Goal: Task Accomplishment & Management: Complete application form

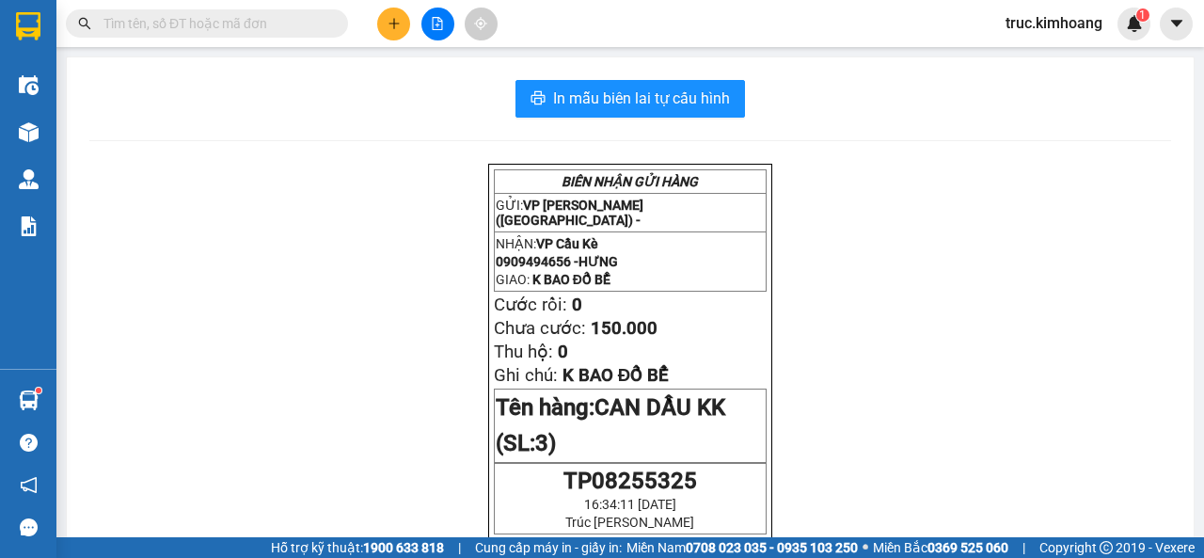
click at [393, 13] on button at bounding box center [393, 24] width 33 height 33
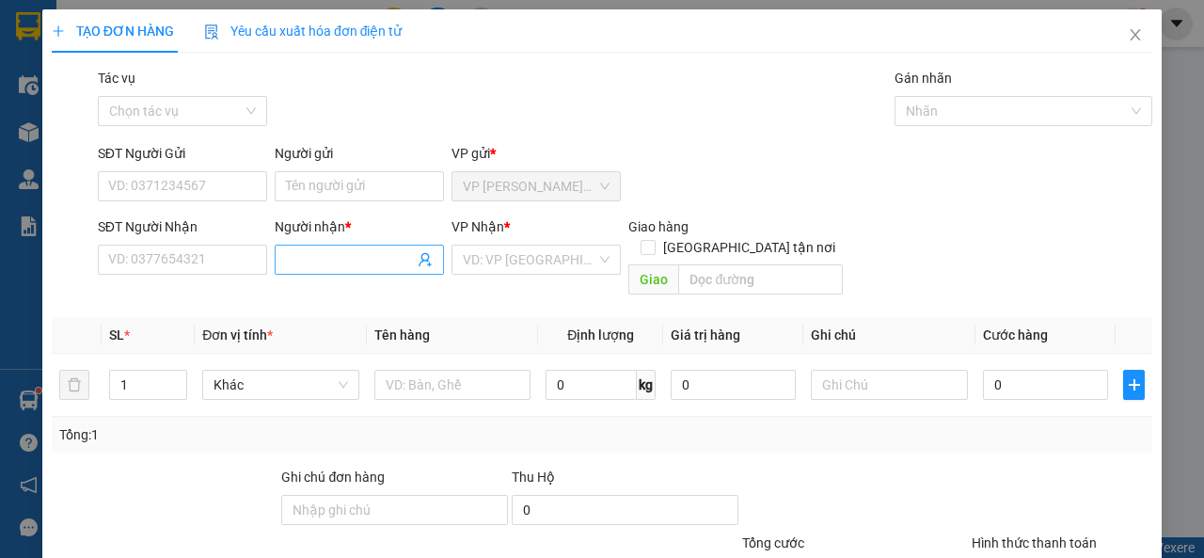
click at [340, 263] on input "Người nhận *" at bounding box center [350, 259] width 128 height 21
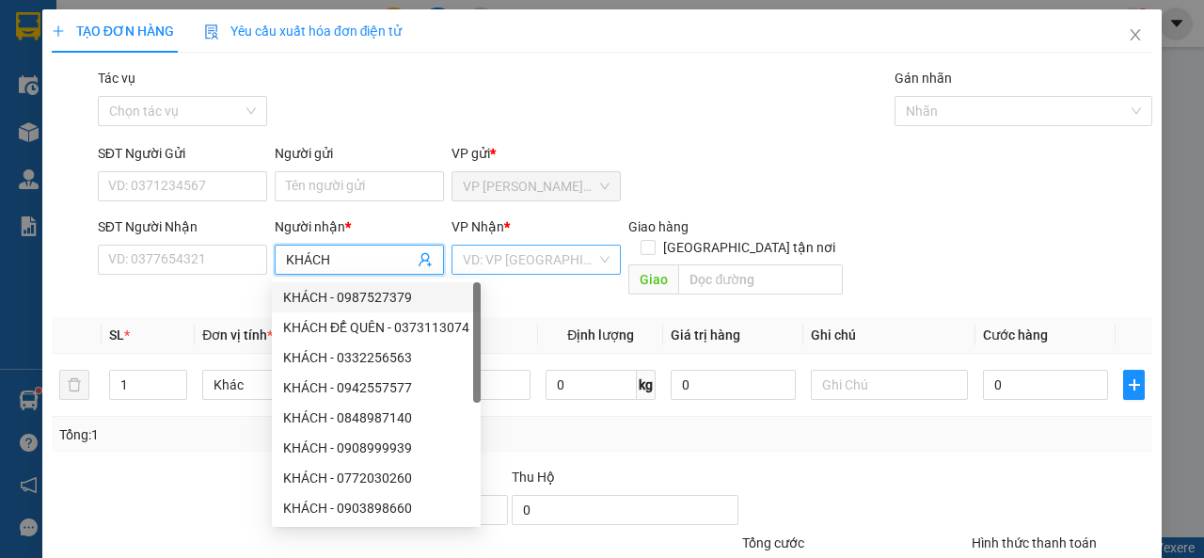
type input "KHÁCH"
click at [510, 256] on input "search" at bounding box center [530, 259] width 134 height 28
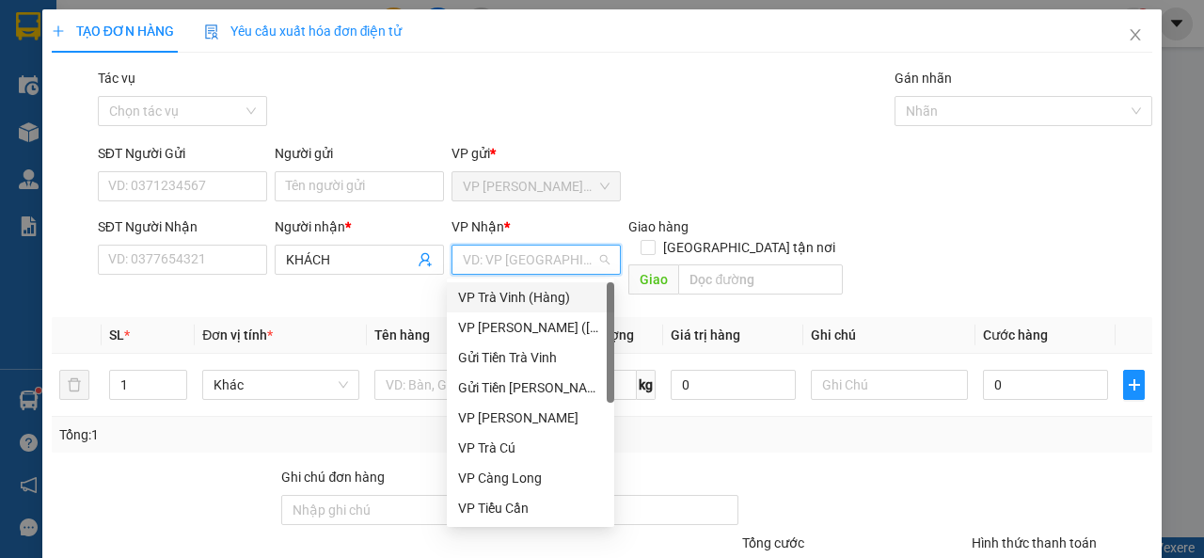
click at [548, 301] on div "VP Trà Vinh (Hàng)" at bounding box center [530, 297] width 145 height 21
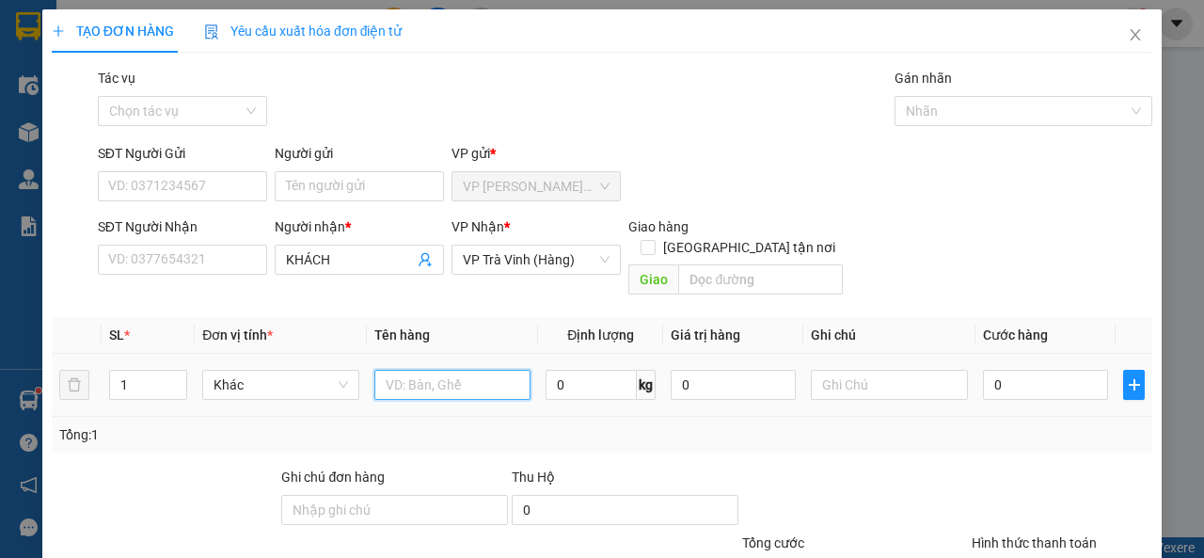
click at [447, 370] on input "text" at bounding box center [452, 385] width 157 height 30
type input "XE MÁY KK"
type input "KO BAO TRẦY BỂ(GA KHÁCH)"
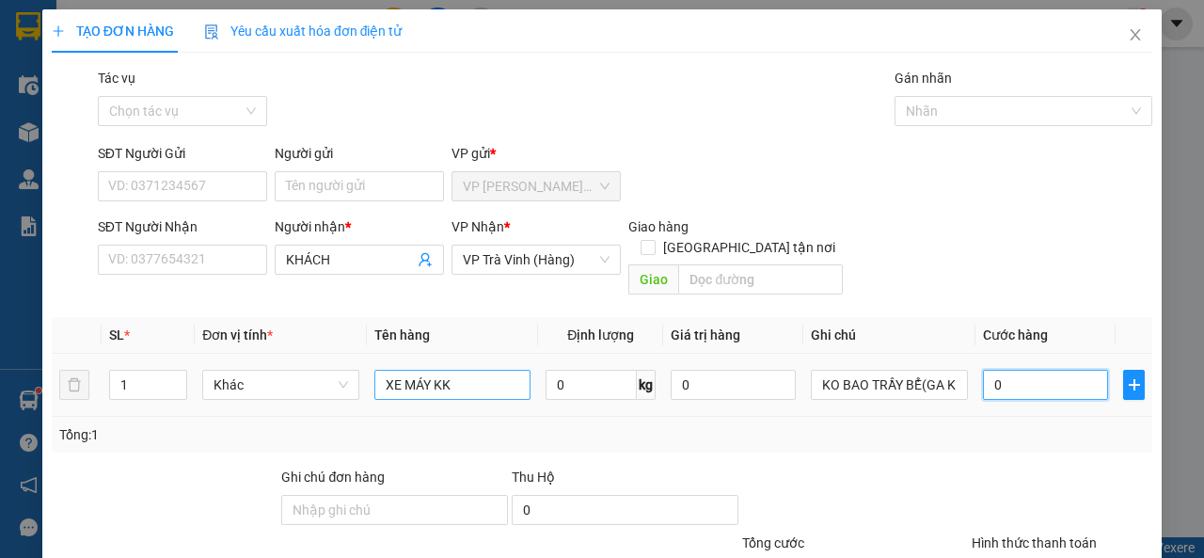
type input "2"
type input "20"
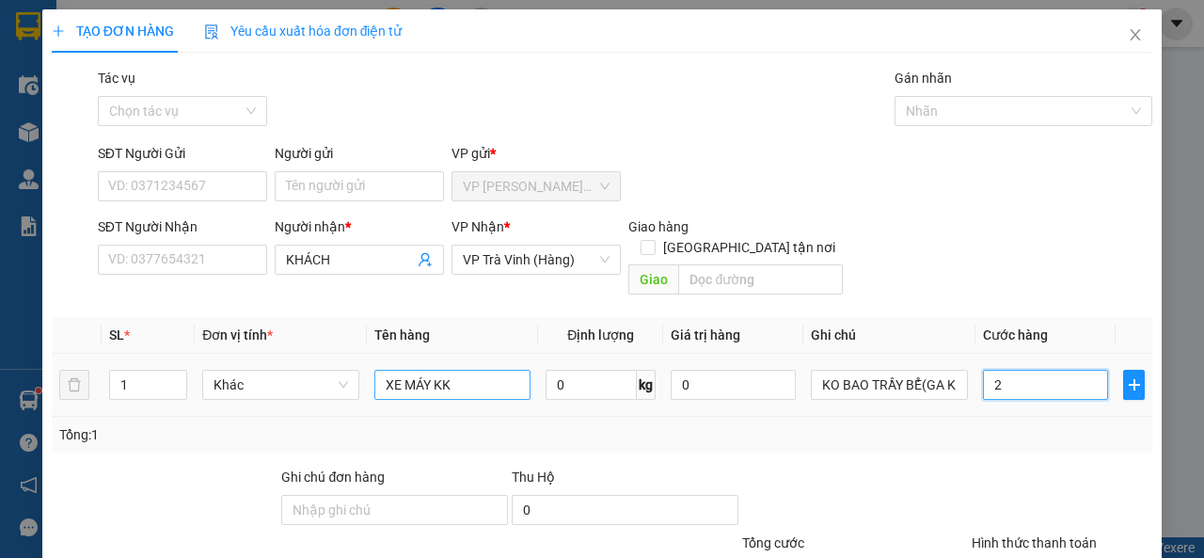
type input "20"
type input "200"
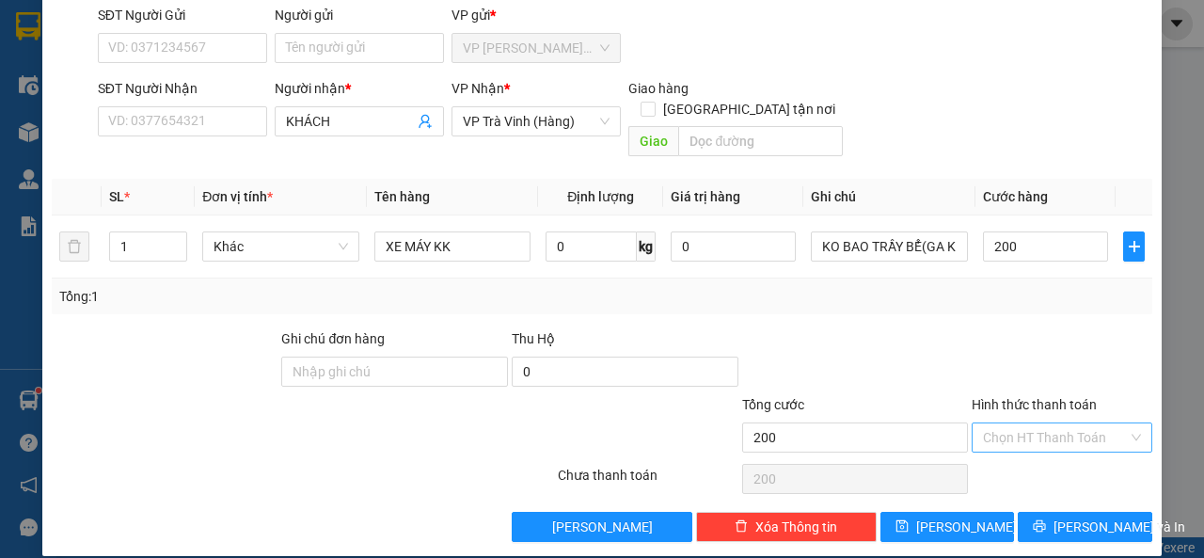
type input "200.000"
click at [1037, 423] on input "Hình thức thanh toán" at bounding box center [1055, 437] width 145 height 28
click at [1039, 450] on div "Tại văn phòng" at bounding box center [1050, 454] width 155 height 21
type input "0"
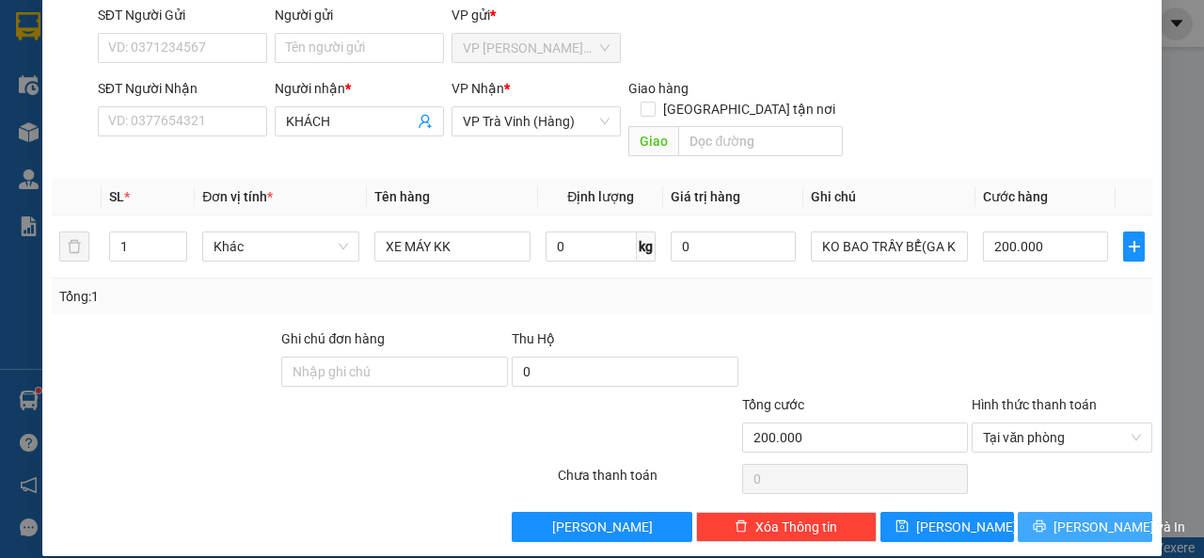
click at [1038, 512] on button "[PERSON_NAME] và In" at bounding box center [1085, 527] width 135 height 30
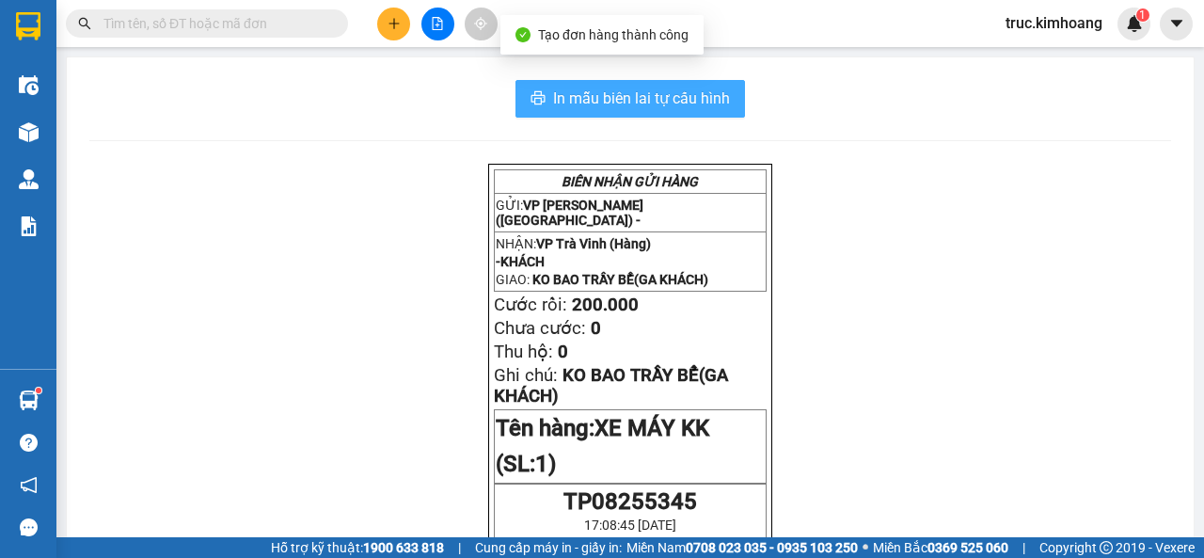
click at [645, 107] on span "In mẫu biên lai tự cấu hình" at bounding box center [641, 99] width 177 height 24
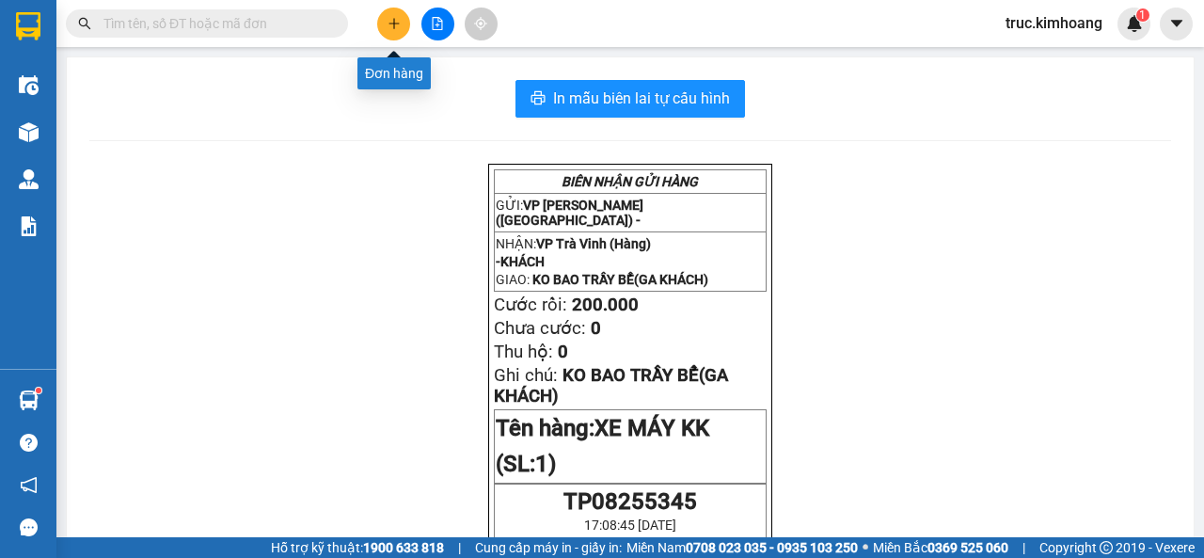
click at [385, 28] on button at bounding box center [393, 24] width 33 height 33
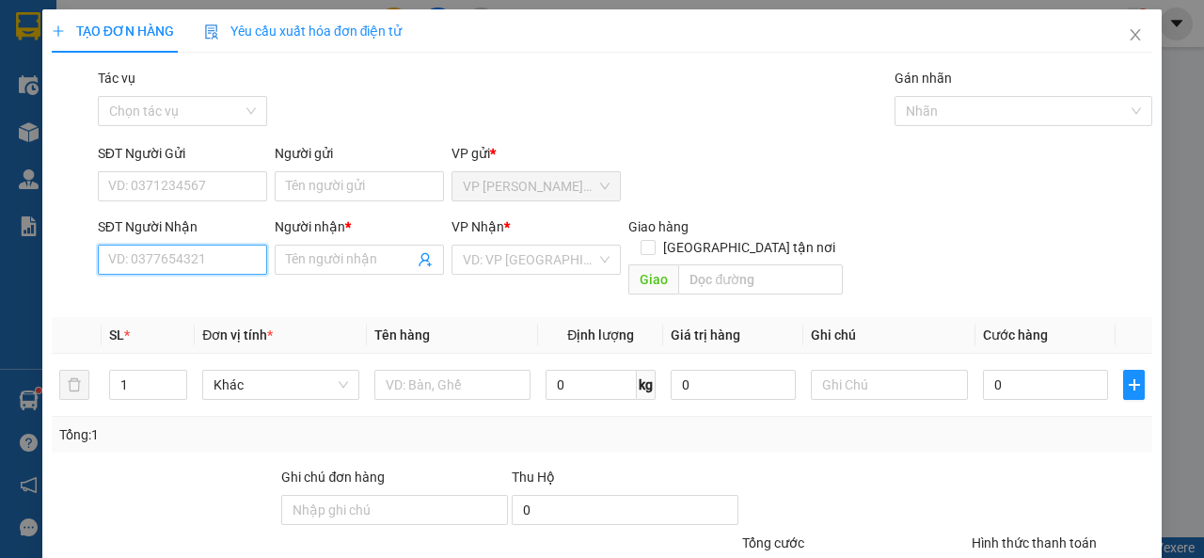
click at [223, 245] on input "SĐT Người Nhận" at bounding box center [182, 260] width 169 height 30
click at [221, 293] on div "0965550169 - A ĐỊNH" at bounding box center [180, 297] width 145 height 21
type input "0965550169"
type input "A ĐỊNH"
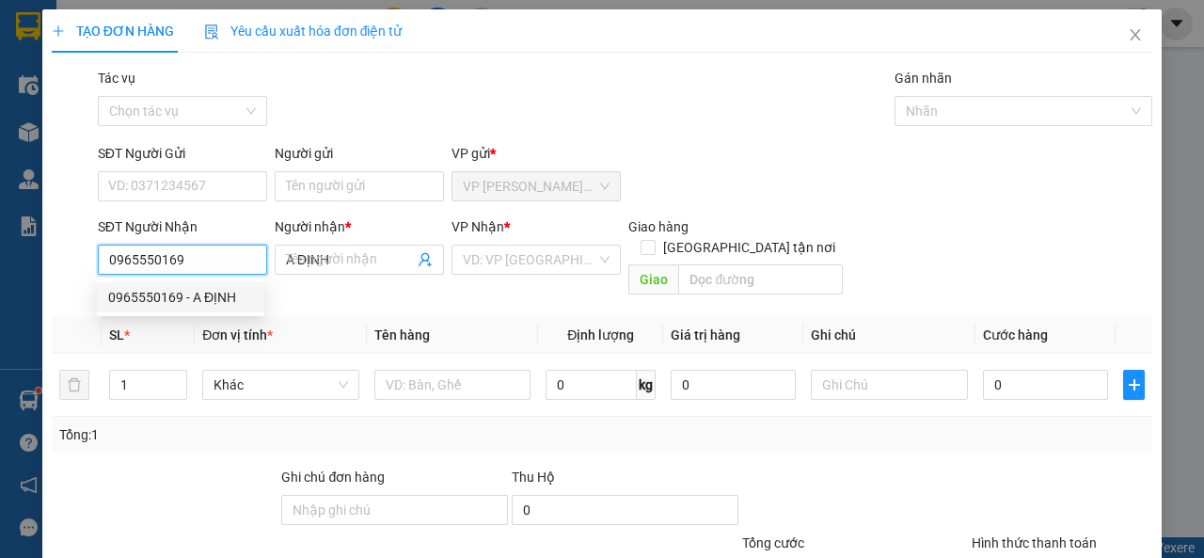
type input "20.000"
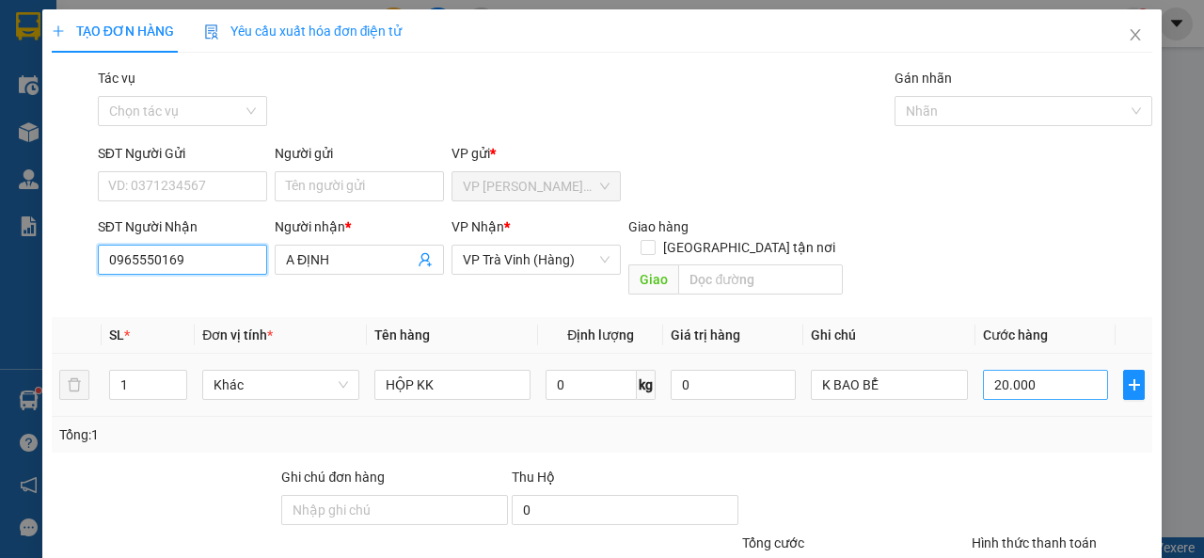
type input "0965550169"
click at [1024, 370] on input "20.000" at bounding box center [1045, 385] width 125 height 30
type input "2"
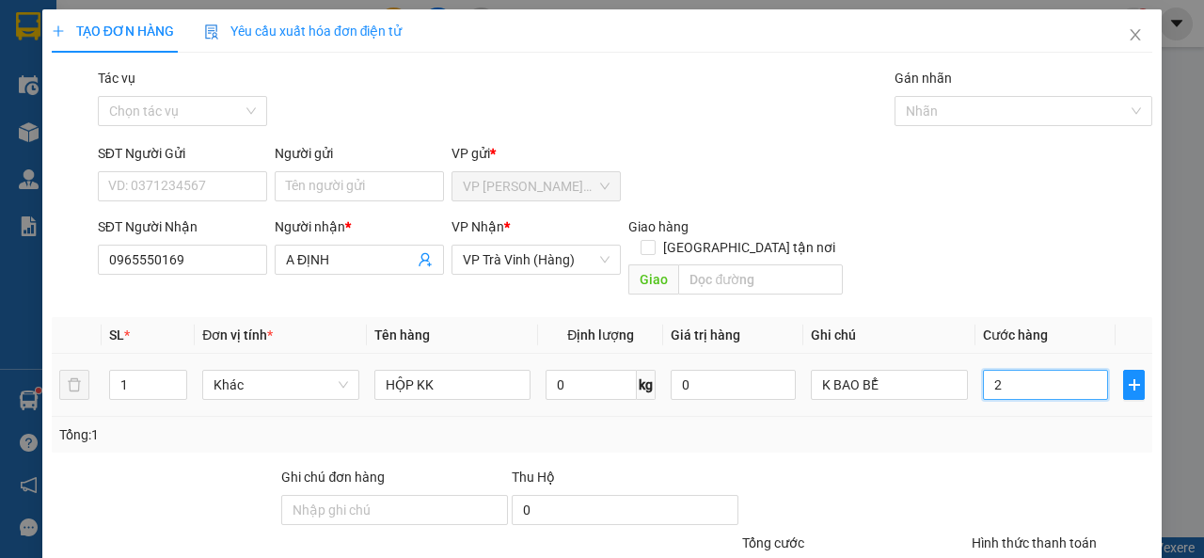
type input "25"
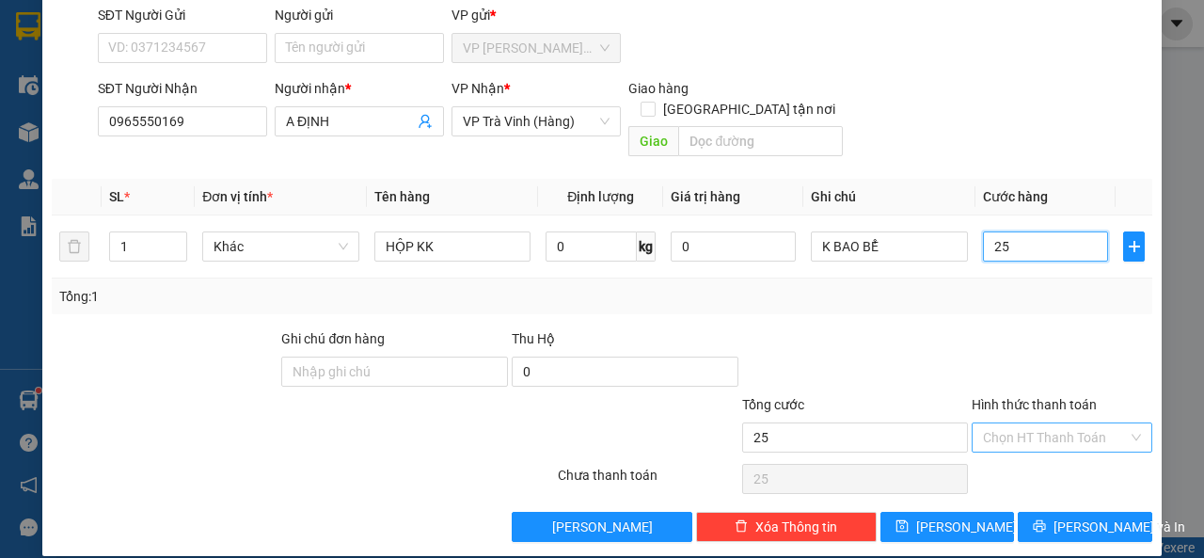
type input "25"
click at [1070, 423] on input "Hình thức thanh toán" at bounding box center [1055, 437] width 145 height 28
type input "25.000"
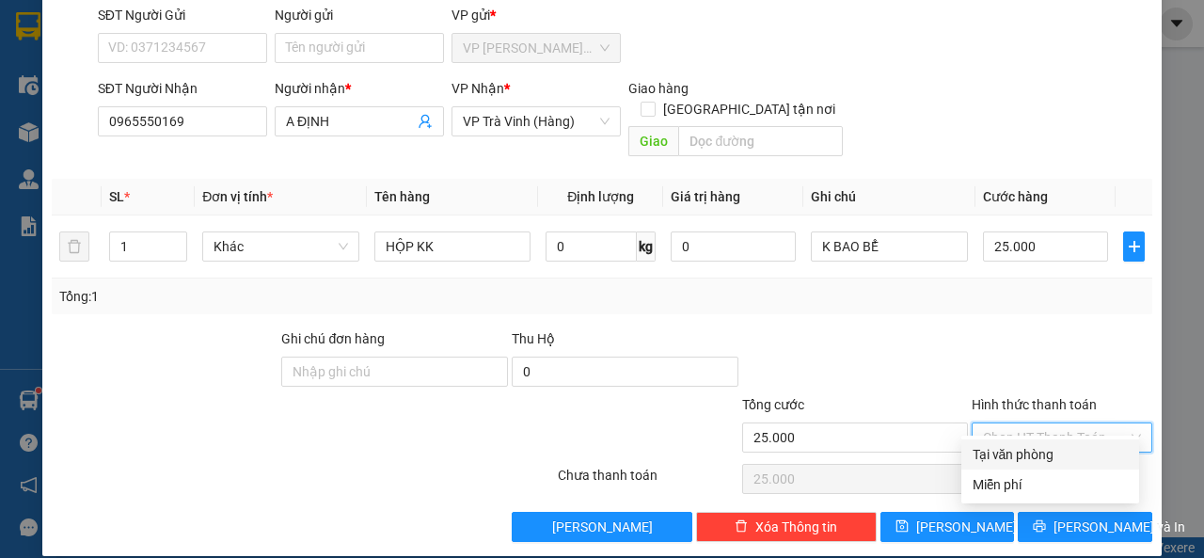
click at [1066, 451] on div "Tại văn phòng" at bounding box center [1050, 454] width 155 height 21
type input "0"
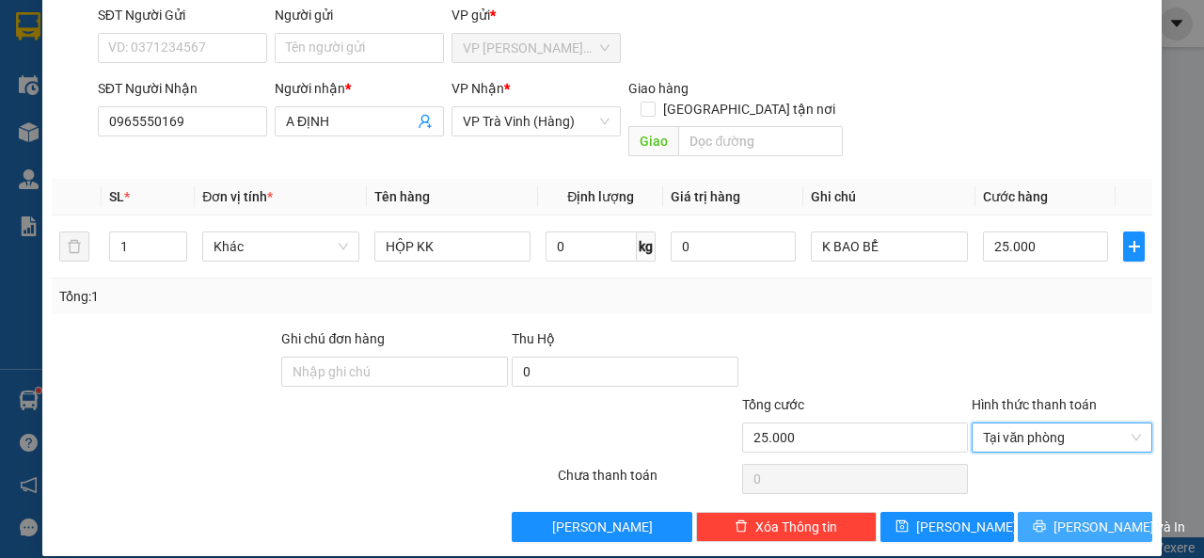
click at [1074, 516] on span "[PERSON_NAME] và In" at bounding box center [1119, 526] width 132 height 21
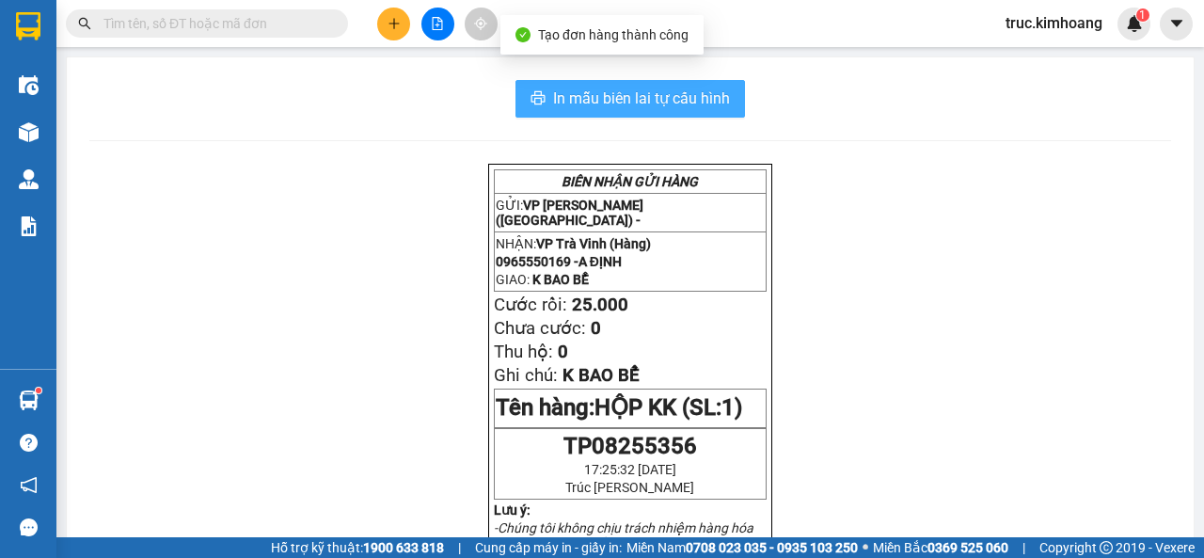
click at [640, 104] on span "In mẫu biên lai tự cấu hình" at bounding box center [641, 99] width 177 height 24
